Goal: Task Accomplishment & Management: Use online tool/utility

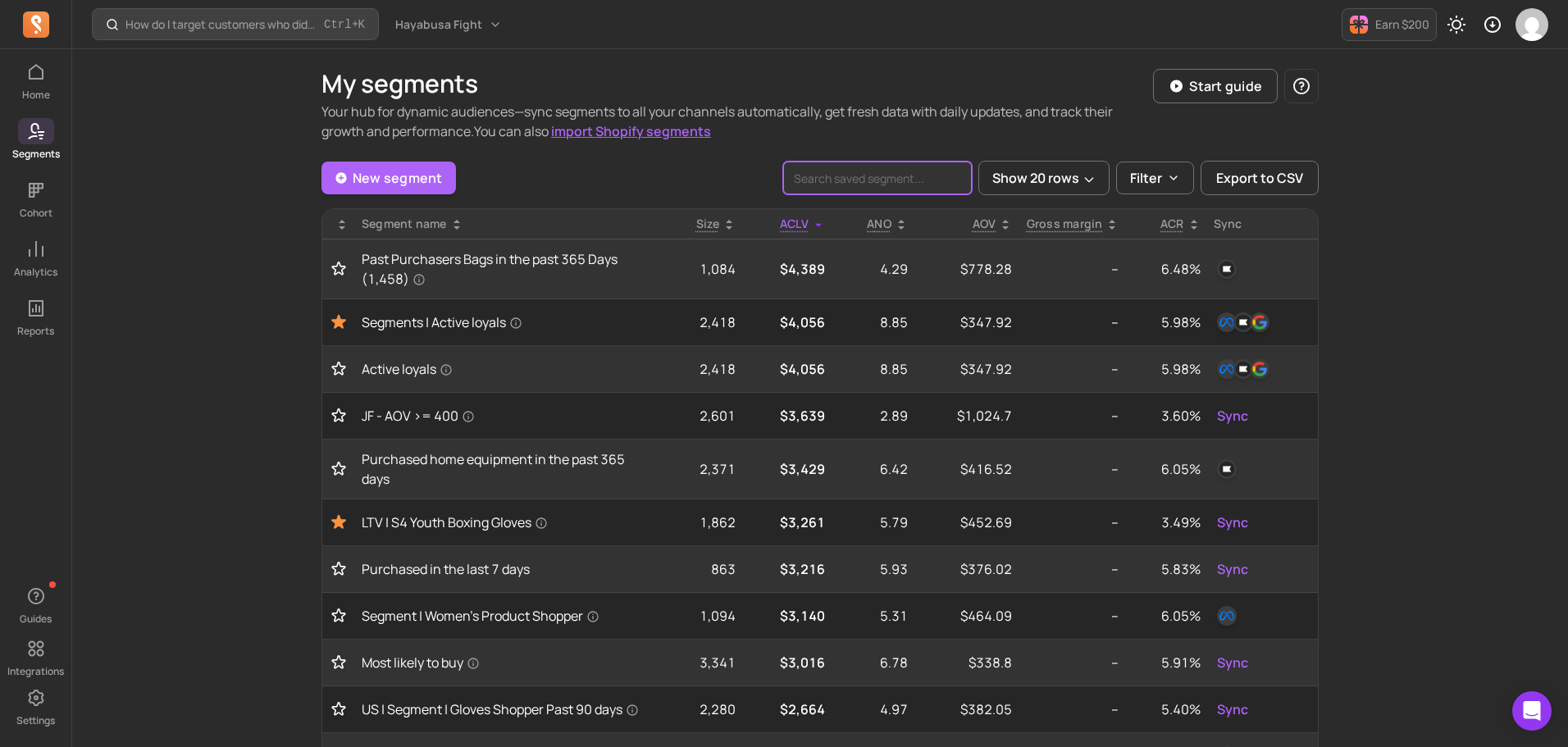
click at [915, 176] on input "search" at bounding box center [877, 178] width 188 height 33
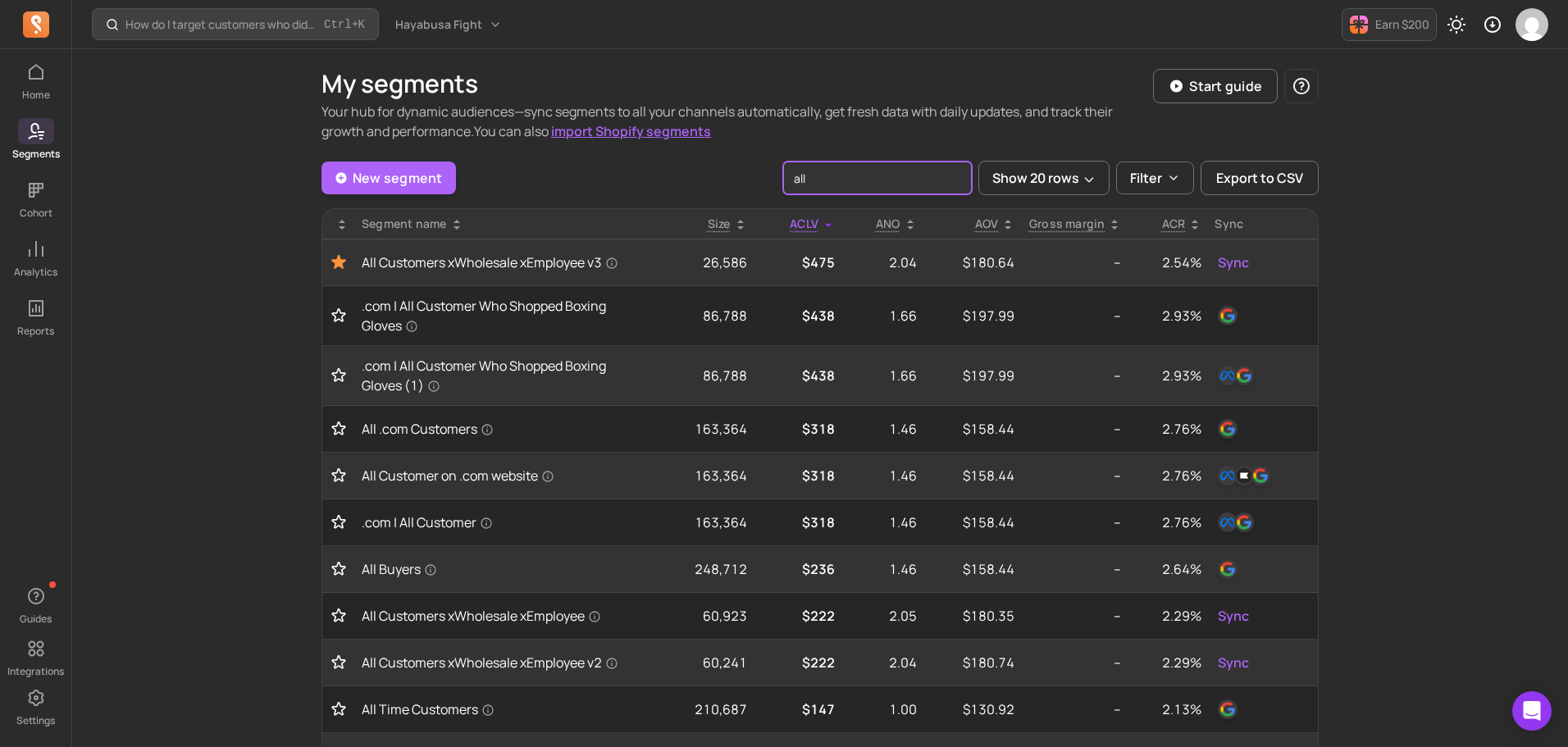
type input "all"
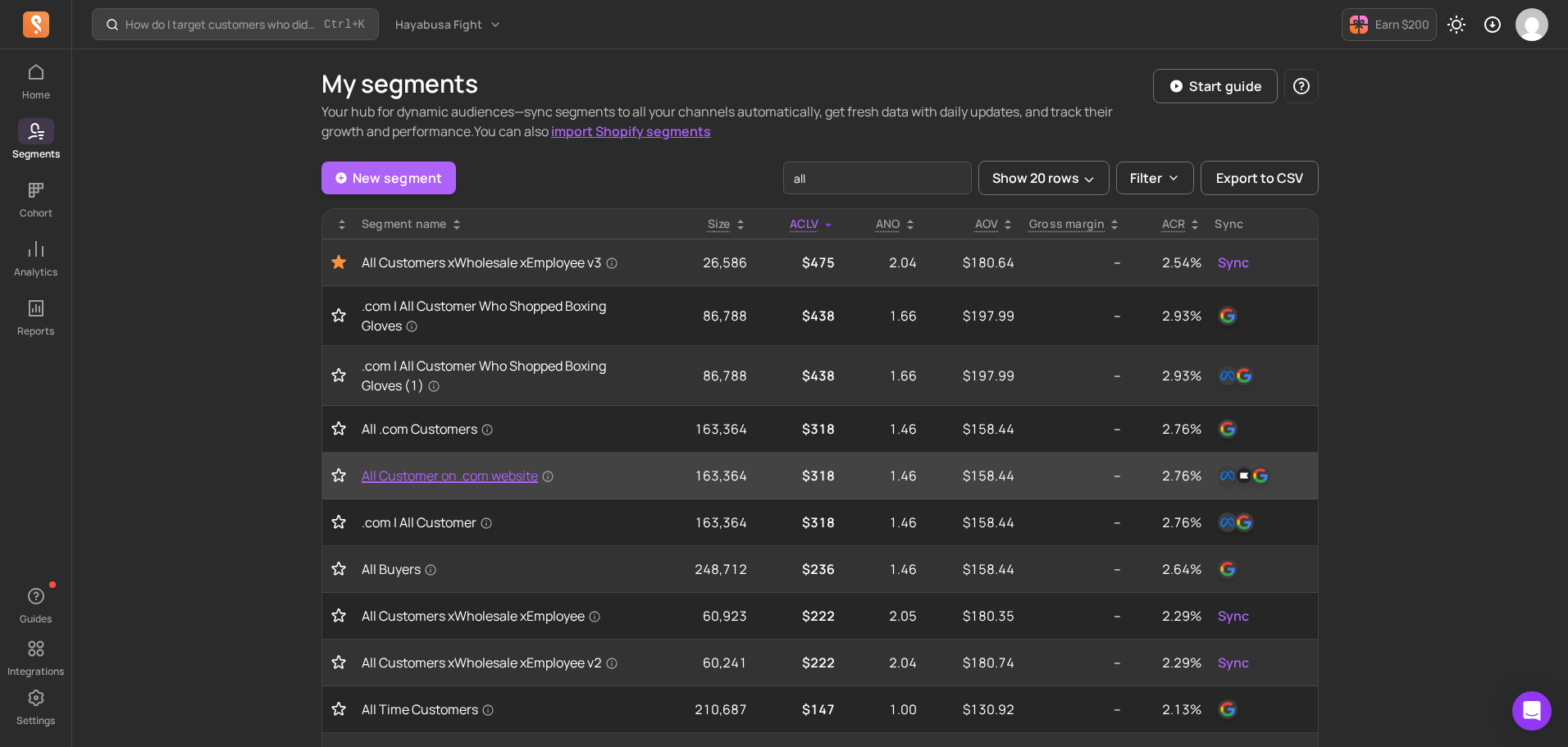
click at [466, 477] on span "All Customer on .com website" at bounding box center [458, 476] width 193 height 20
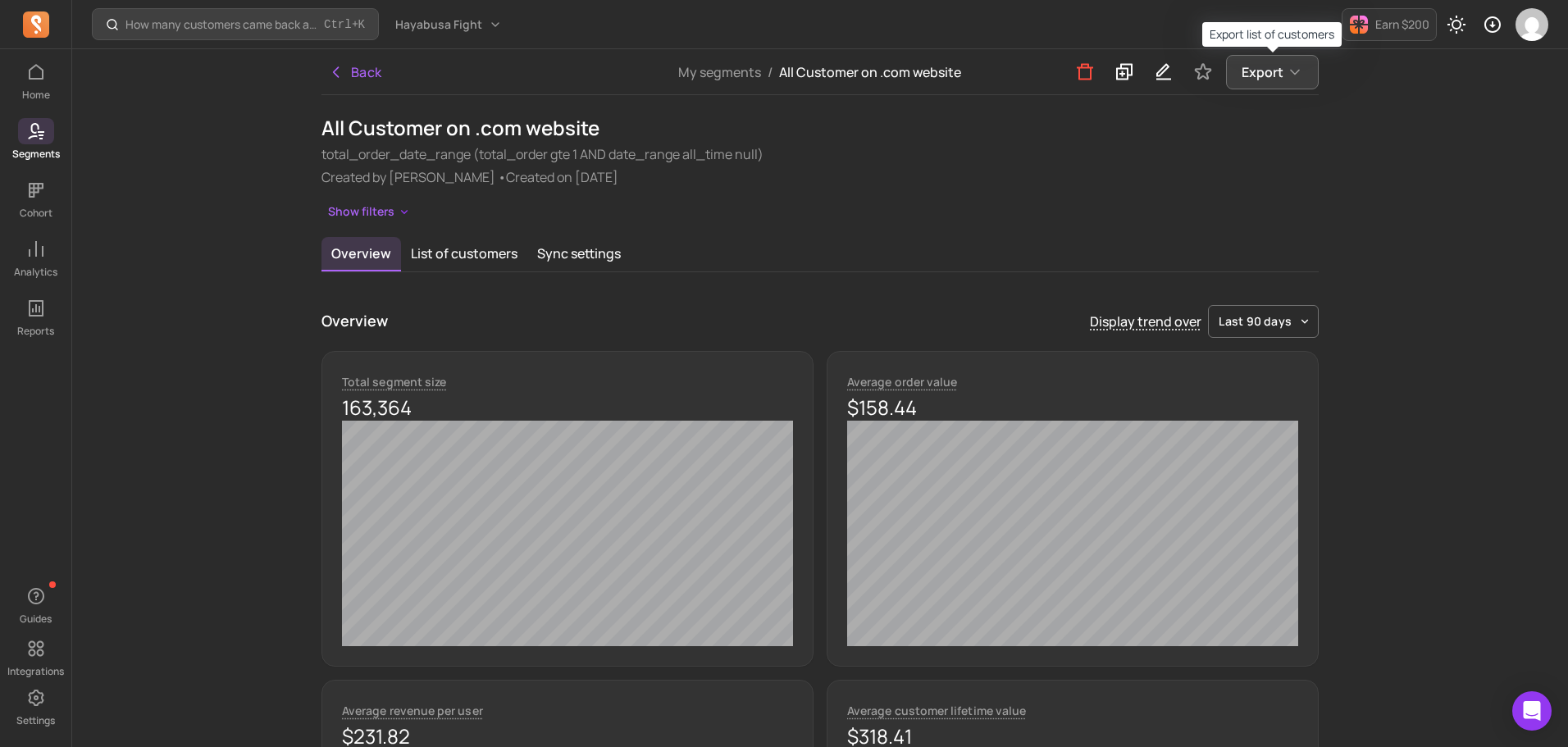
click at [1286, 65] on icon "button" at bounding box center [1294, 72] width 17 height 17
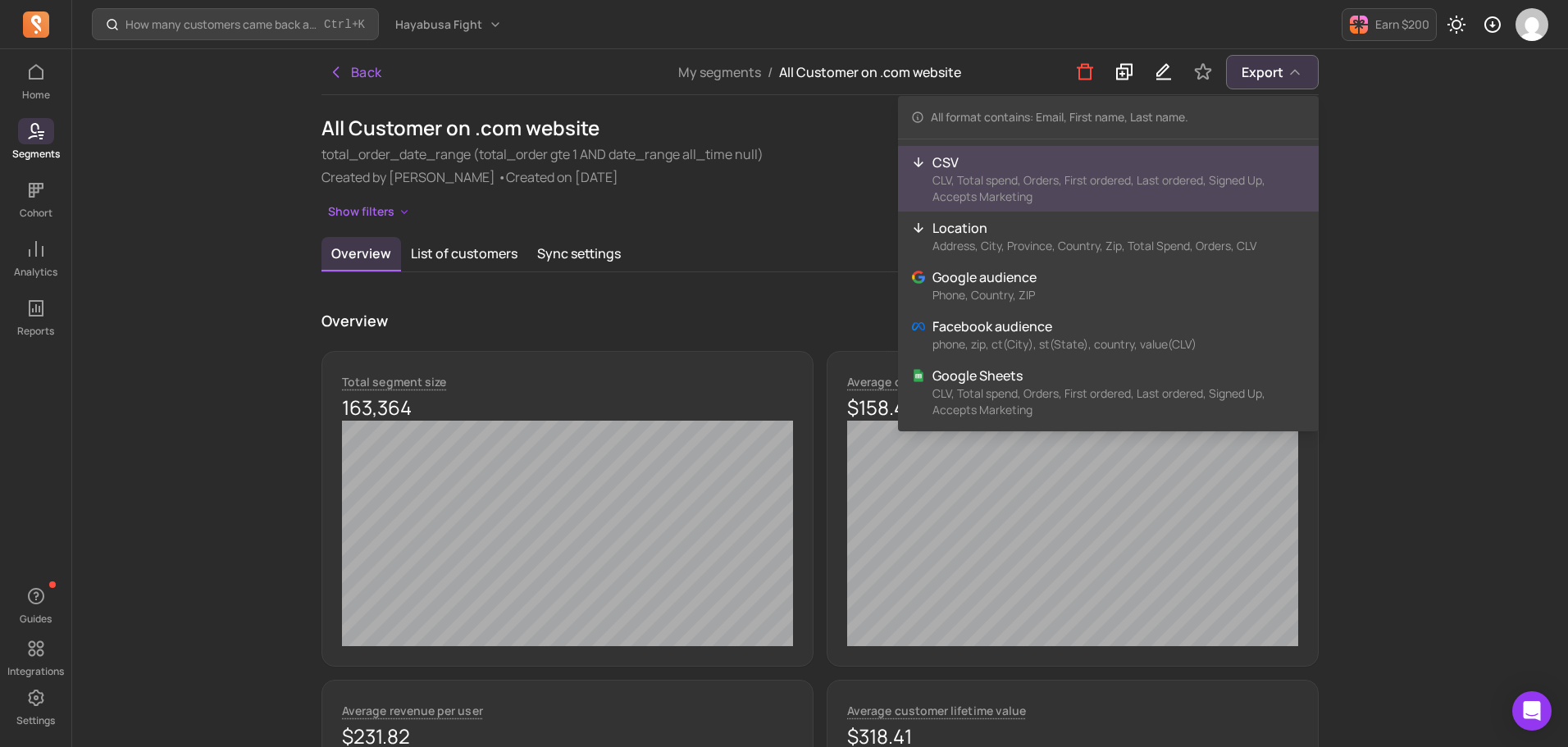
click at [1061, 175] on p "CLV, Total spend, Orders, First ordered, Last ordered, Signed Up, Accepts Marke…" at bounding box center [1118, 189] width 373 height 33
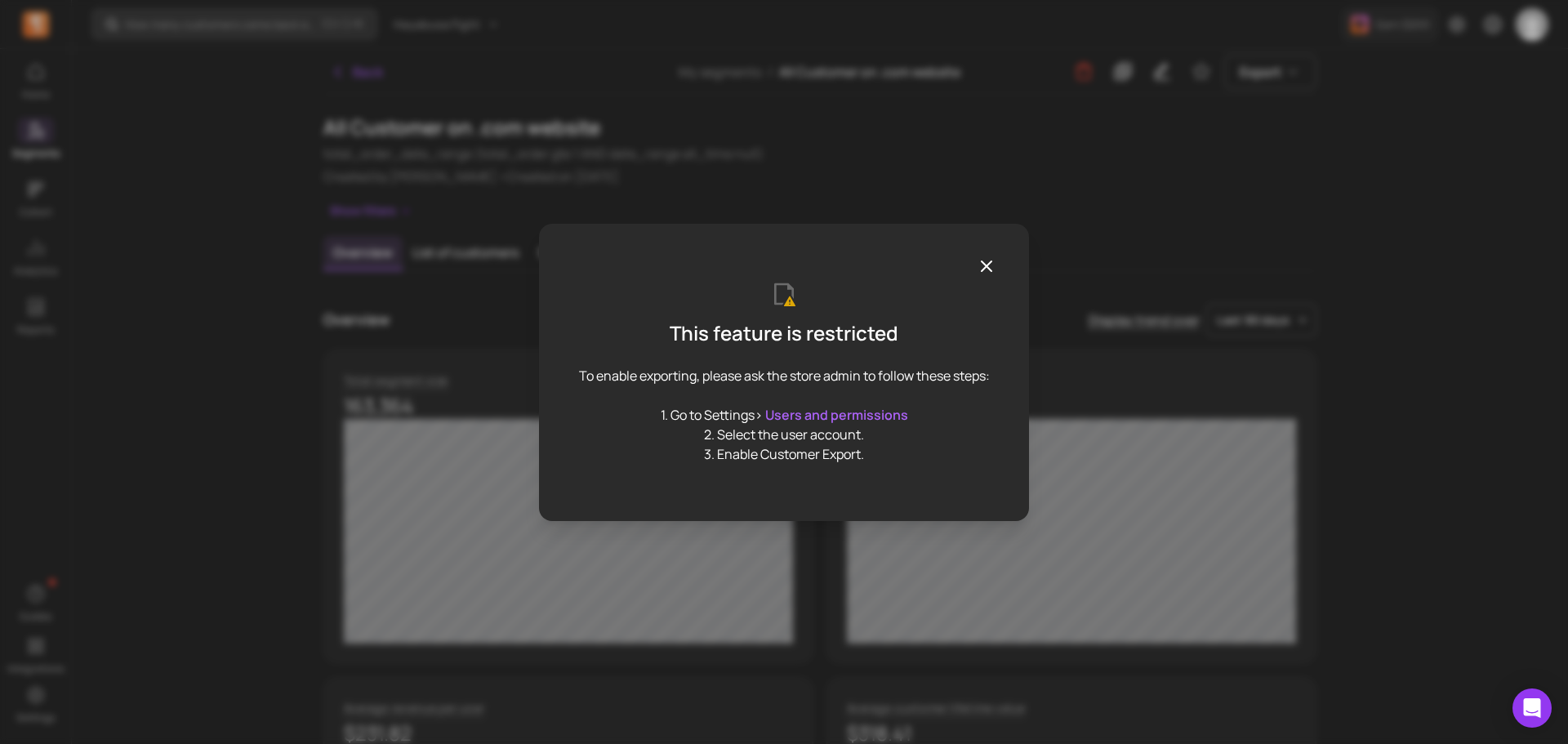
click at [991, 257] on icon "button" at bounding box center [987, 266] width 19 height 19
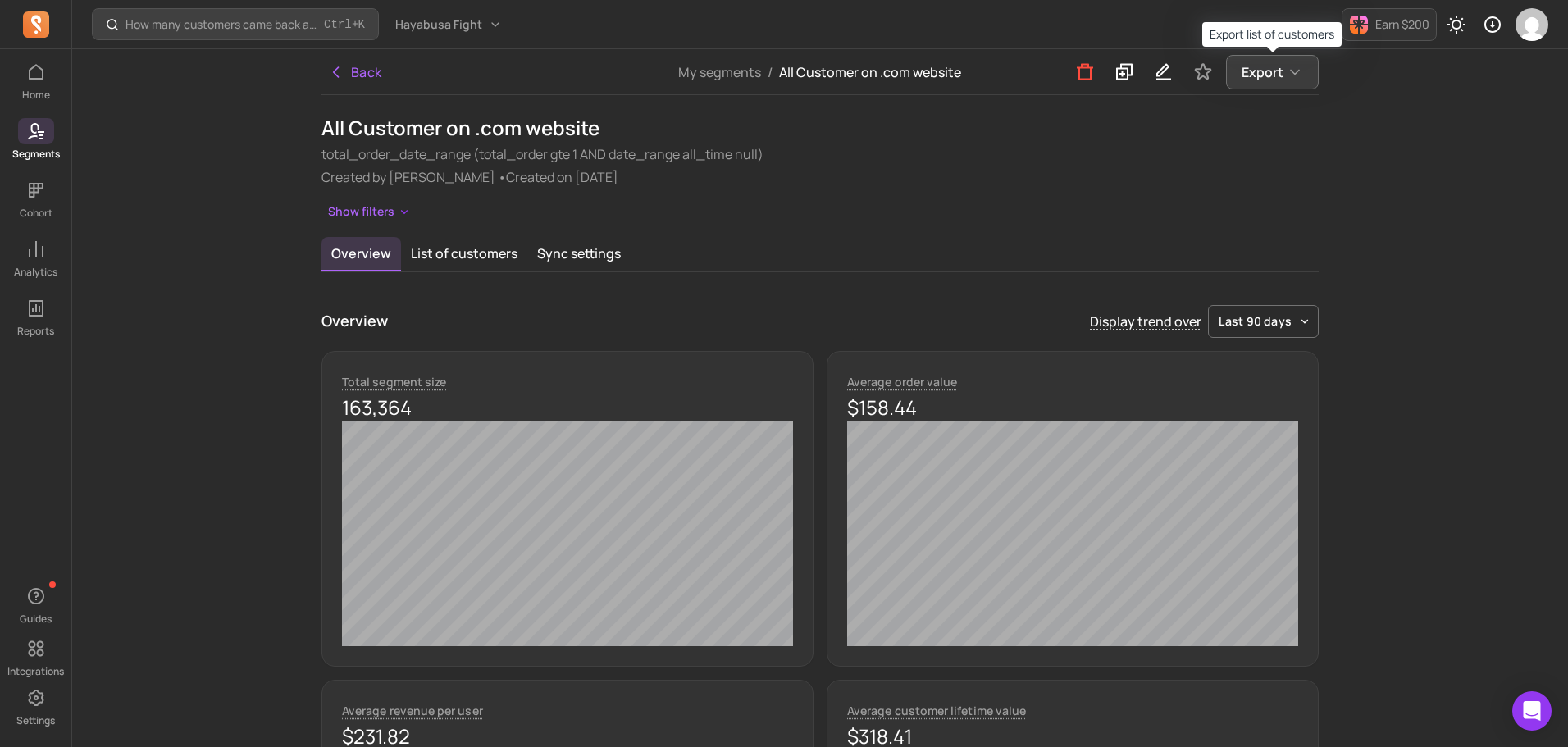
click at [1235, 78] on button "Export" at bounding box center [1272, 71] width 93 height 34
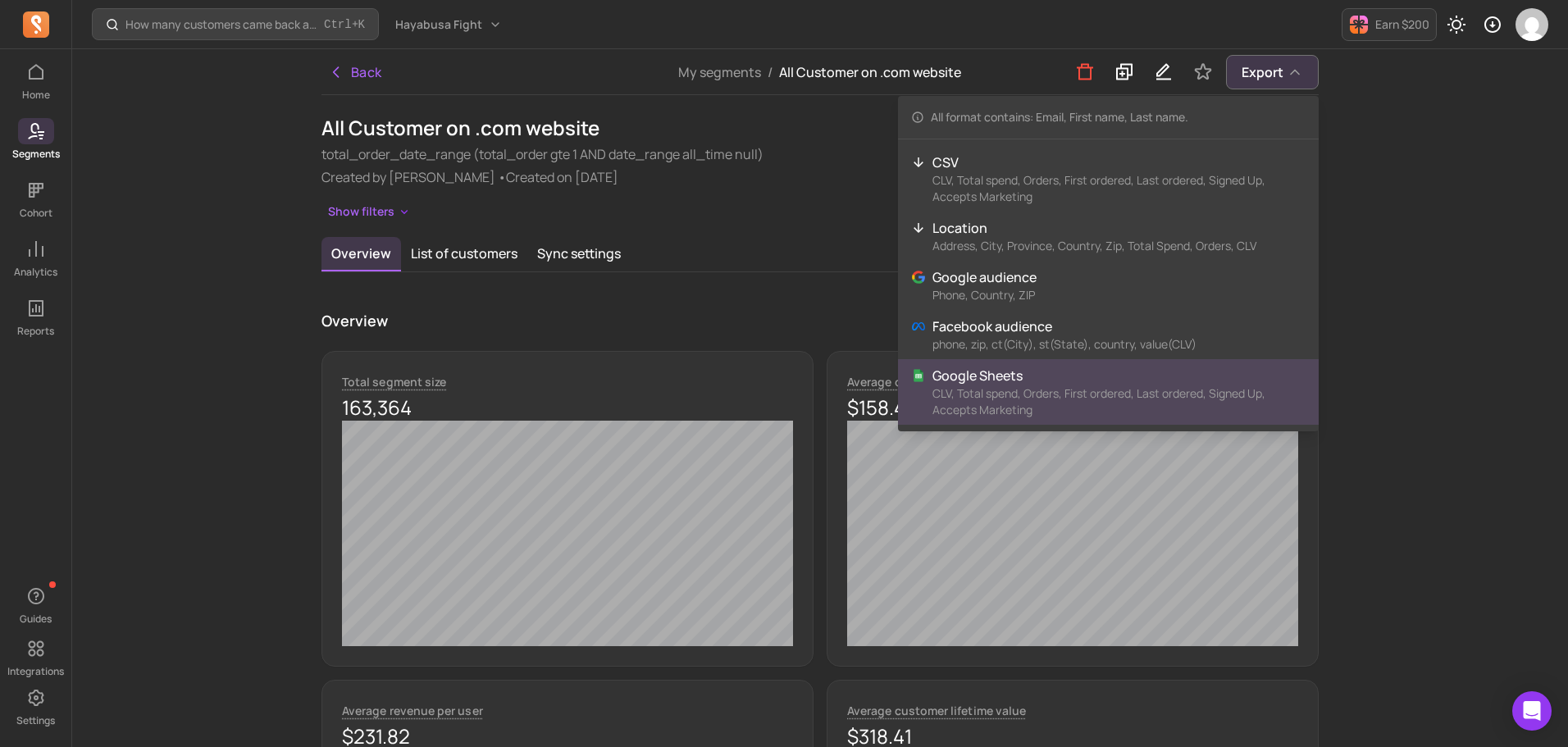
click at [971, 386] on p "CLV, Total spend, Orders, First ordered, Last ordered, Signed Up, Accepts Marke…" at bounding box center [1118, 402] width 373 height 33
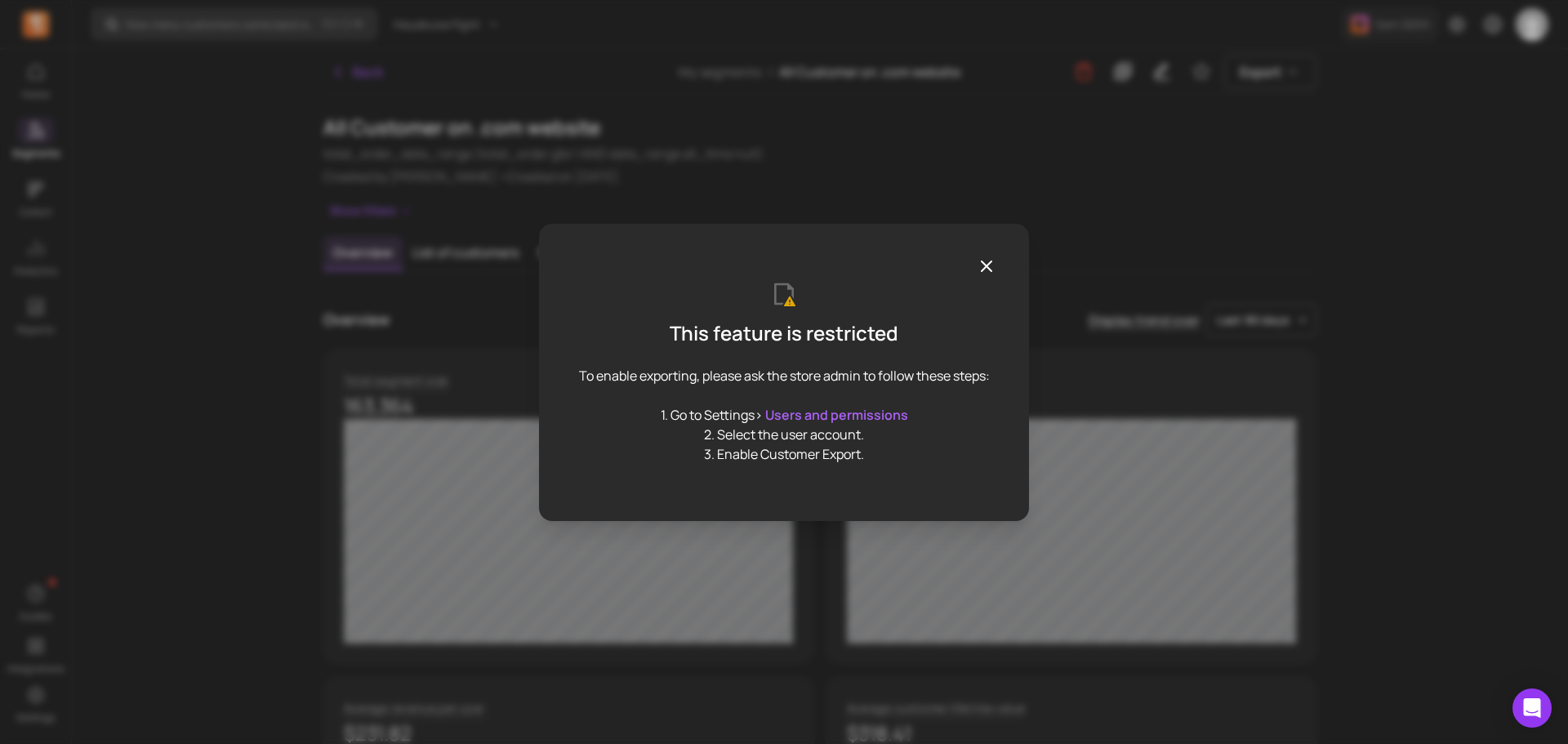
click at [986, 264] on icon "button" at bounding box center [987, 266] width 19 height 19
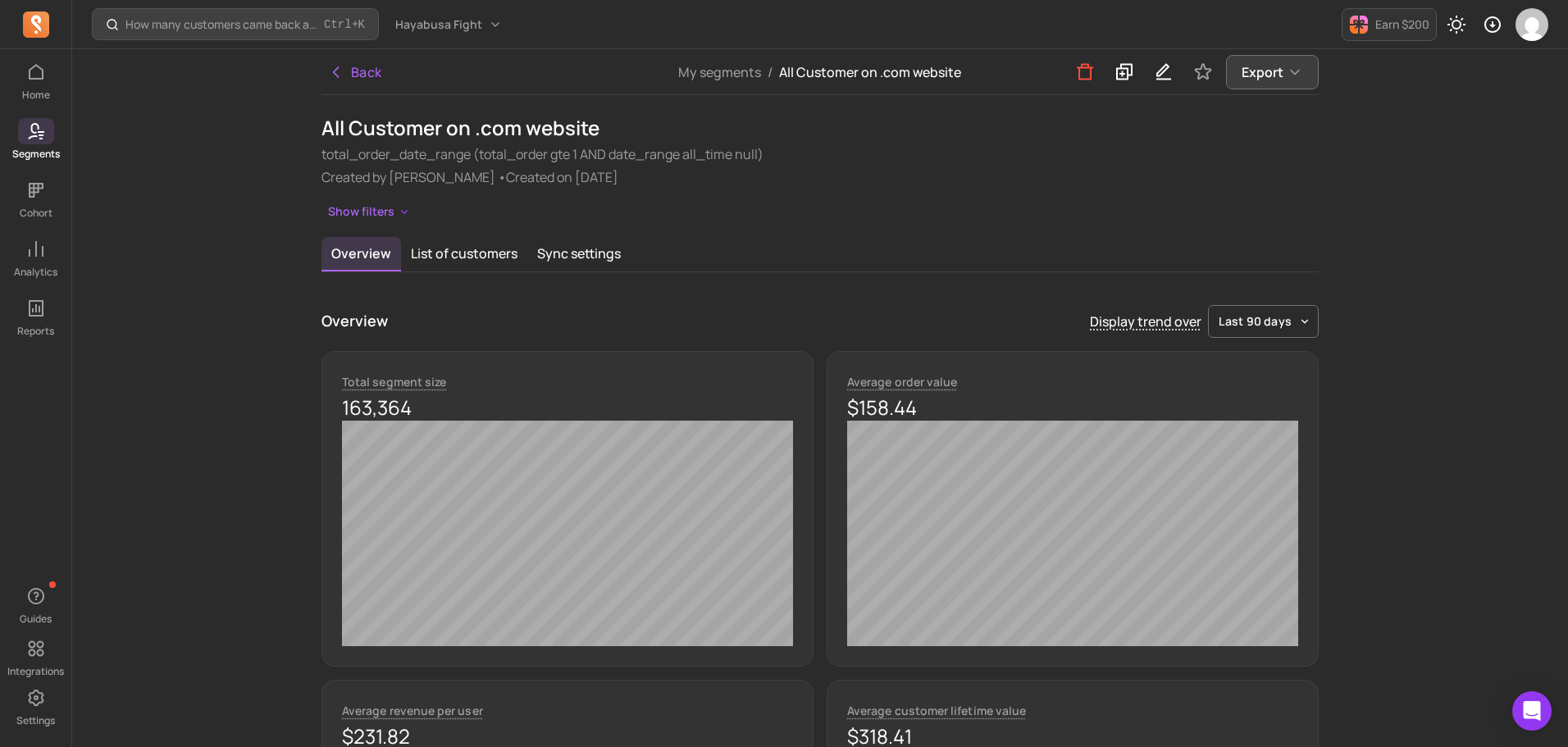
click at [1273, 66] on span "Export" at bounding box center [1262, 72] width 42 height 20
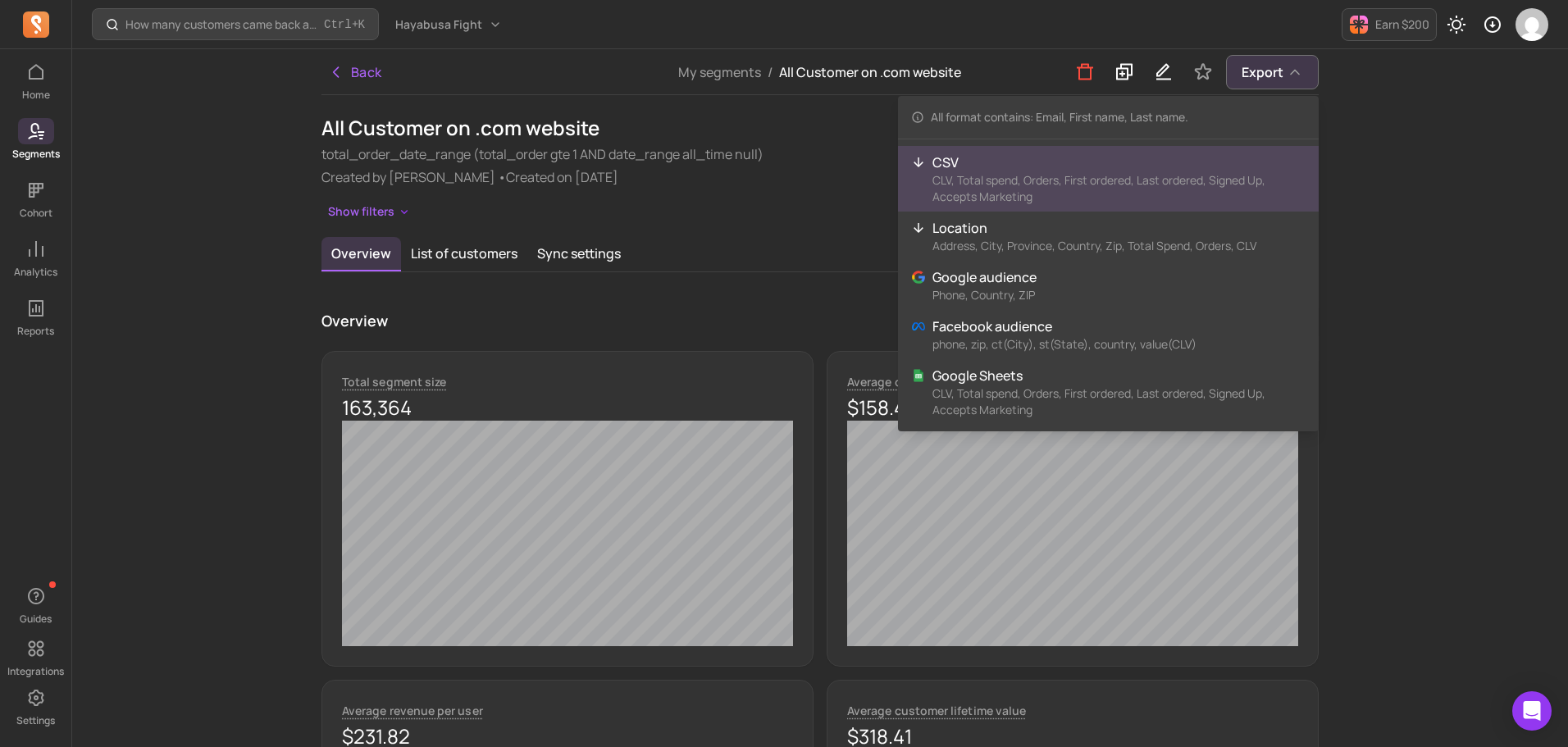
click at [1099, 183] on p "CLV, Total spend, Orders, First ordered, Last ordered, Signed Up, Accepts Marke…" at bounding box center [1118, 189] width 373 height 33
